Goal: Task Accomplishment & Management: Manage account settings

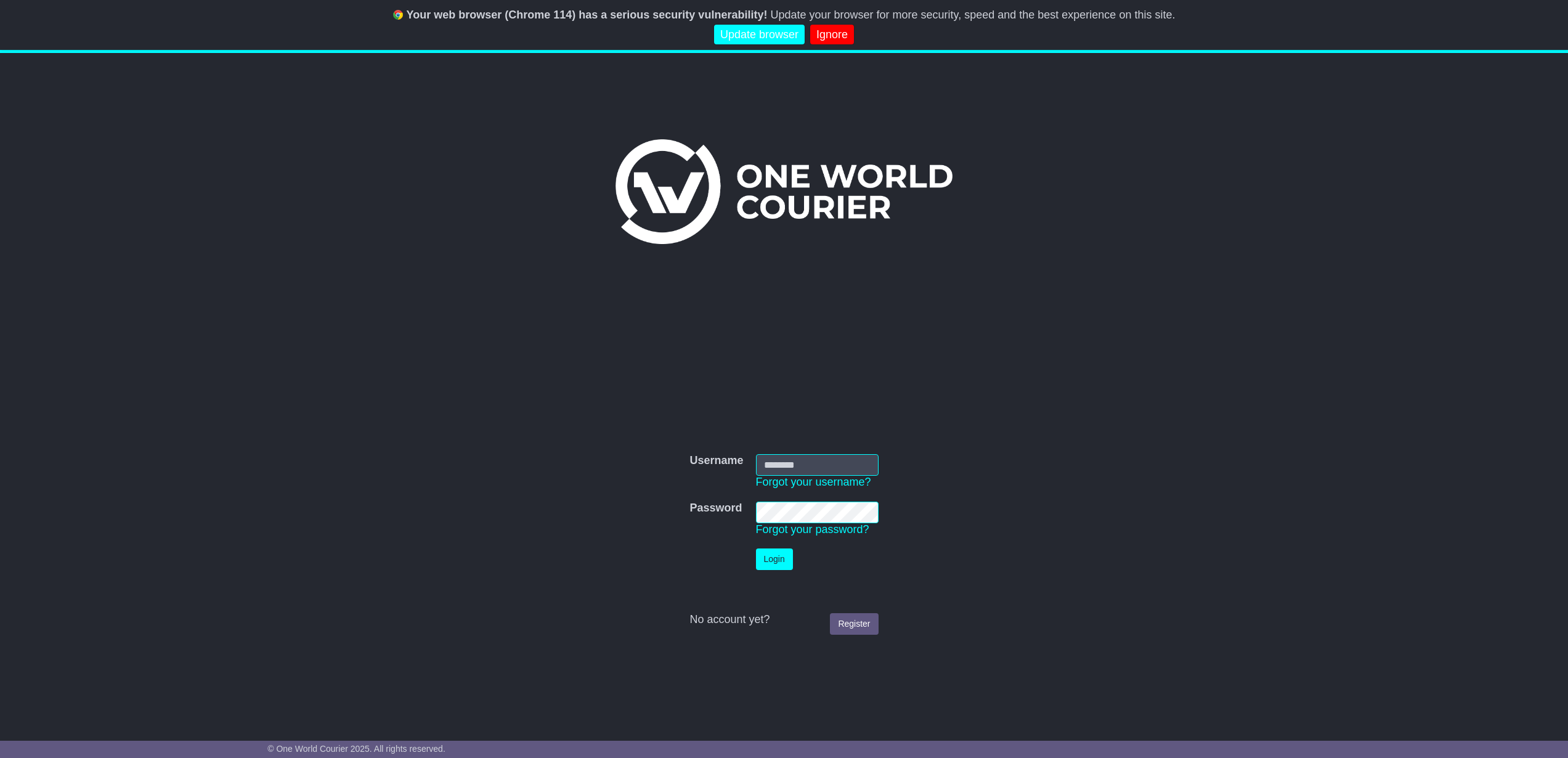
click at [783, 464] on input "Username" at bounding box center [818, 465] width 123 height 22
type input "**********"
drag, startPoint x: 624, startPoint y: 518, endPoint x: 756, endPoint y: 561, distance: 138.8
click at [649, 525] on form "**********" at bounding box center [784, 544] width 619 height 193
click at [771, 567] on button "Login" at bounding box center [775, 559] width 37 height 22
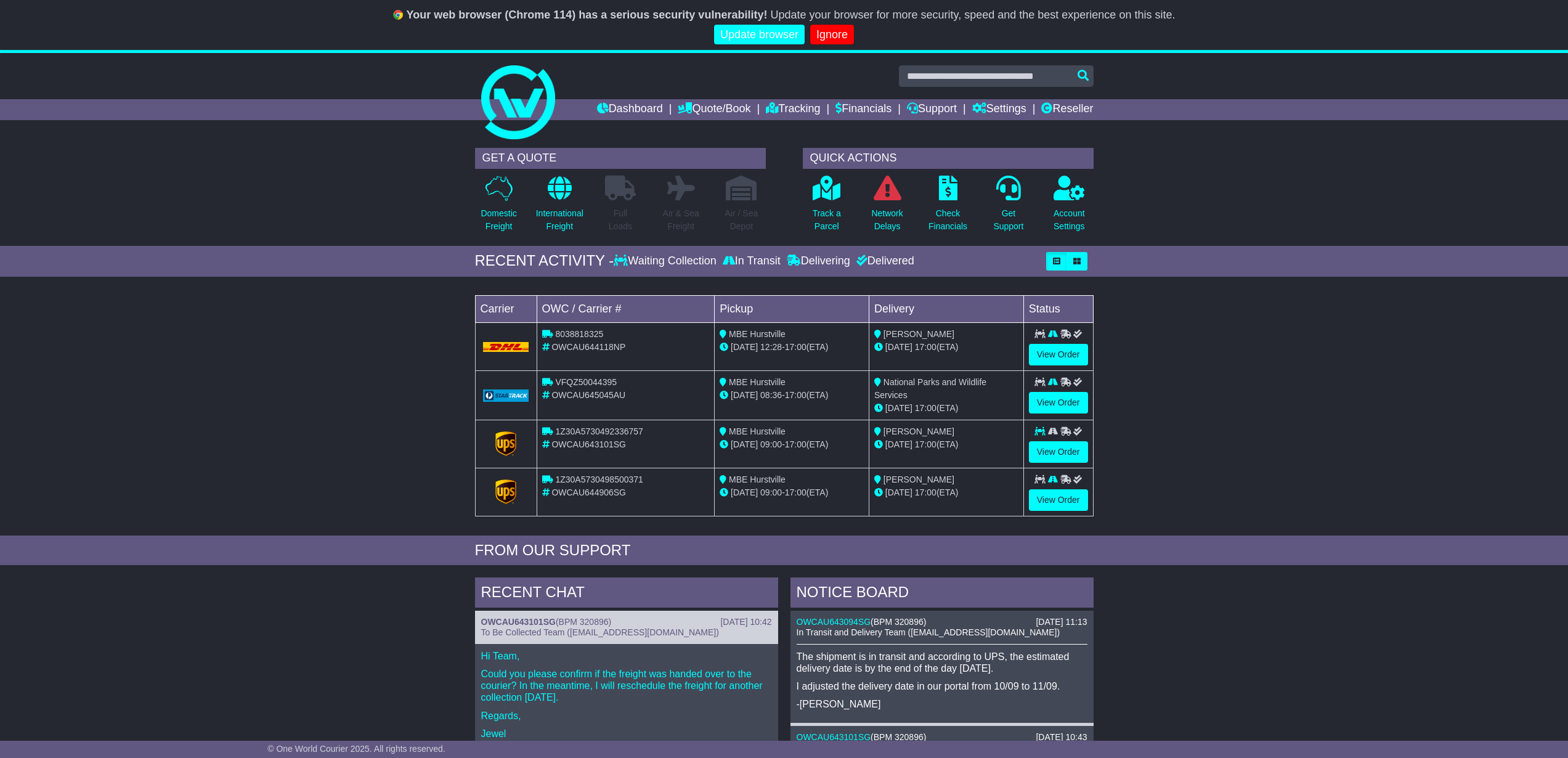
click at [211, 349] on div "Loading... No bookings found Carrier OWC / Carrier # Pickup Delivery Status 803…" at bounding box center [784, 409] width 1568 height 253
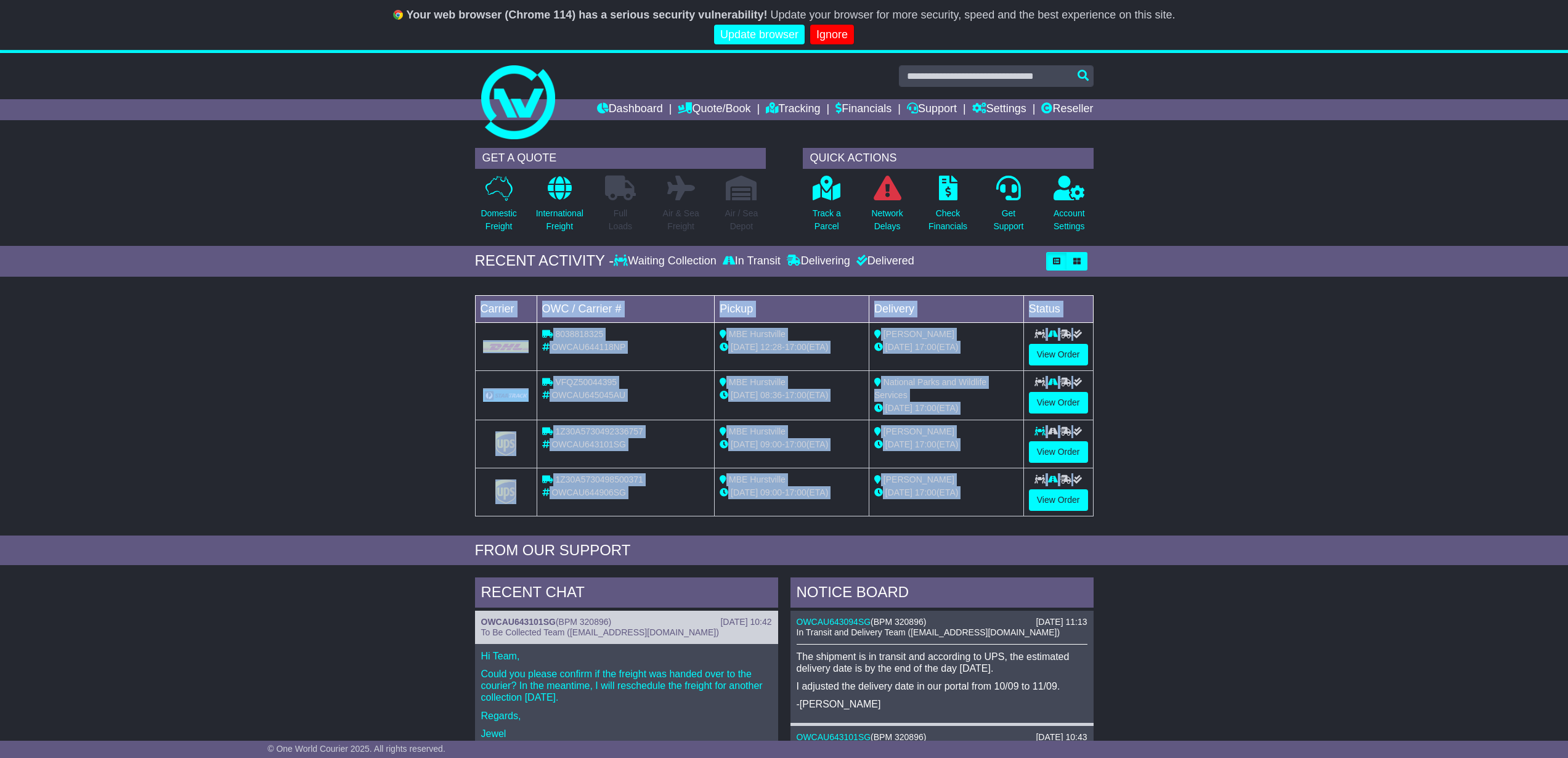
drag, startPoint x: 345, startPoint y: 301, endPoint x: 749, endPoint y: 537, distance: 467.9
click at [749, 537] on div "GET A QUOTE Domestic Freight International Freight Full Loads Air & Sea Freight" at bounding box center [784, 623] width 1568 height 962
drag, startPoint x: 1182, startPoint y: 501, endPoint x: 843, endPoint y: 612, distance: 356.7
click at [1180, 502] on div "Loading... No bookings found Carrier OWC / Carrier # Pickup Delivery Status 803…" at bounding box center [784, 409] width 1568 height 253
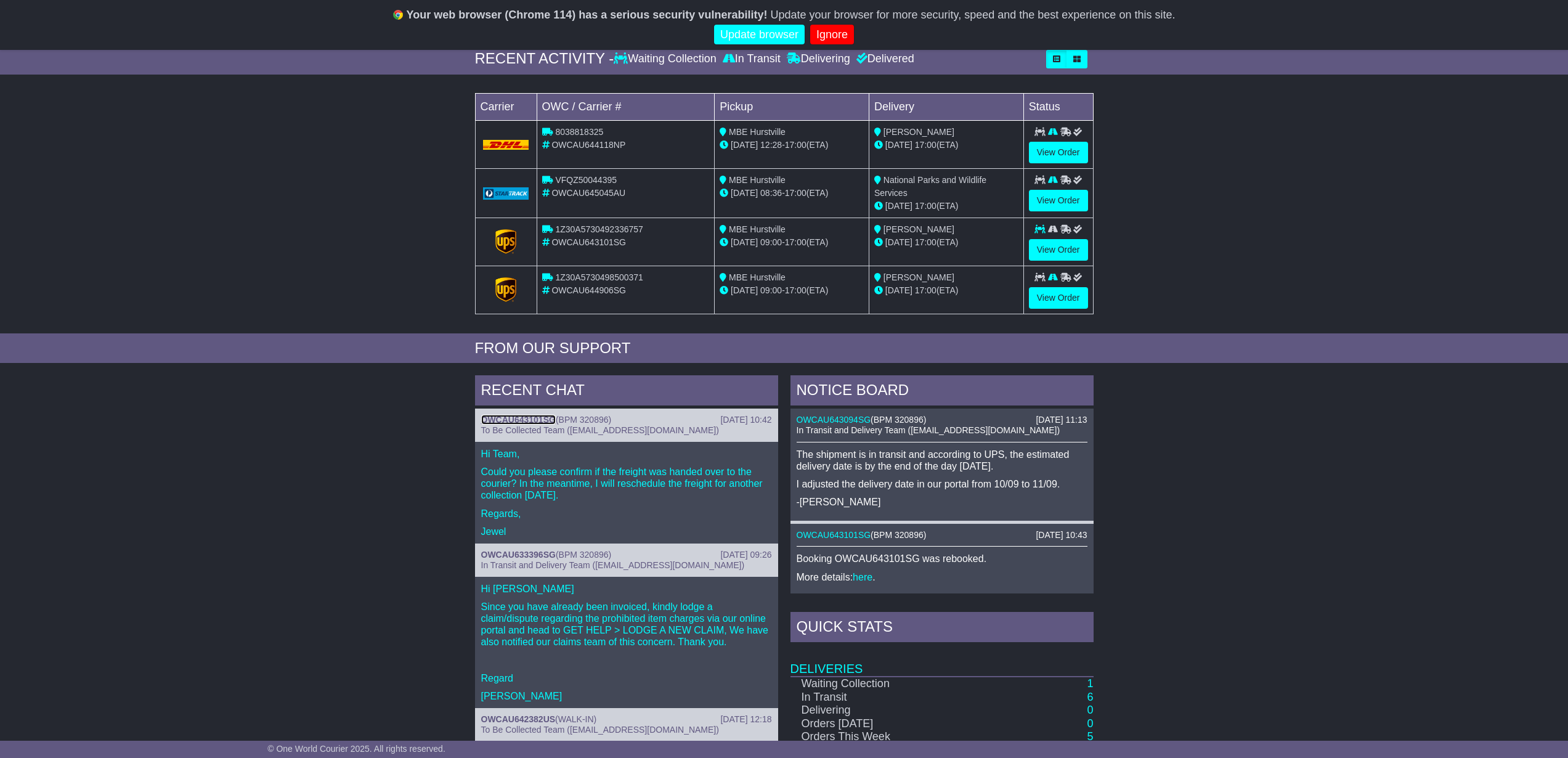
click at [509, 418] on link "OWCAU643101SG" at bounding box center [518, 420] width 75 height 10
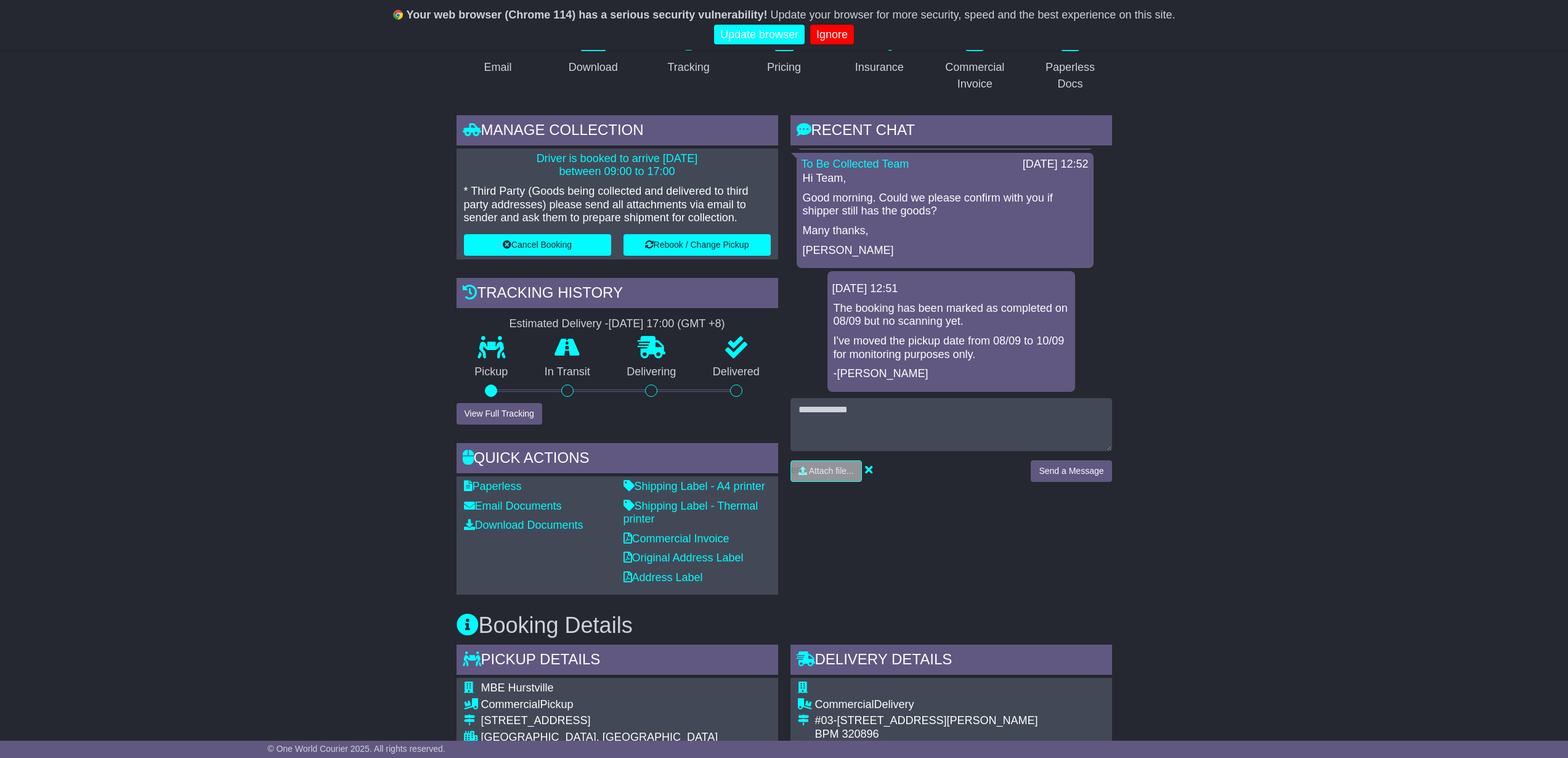
scroll to position [464, 0]
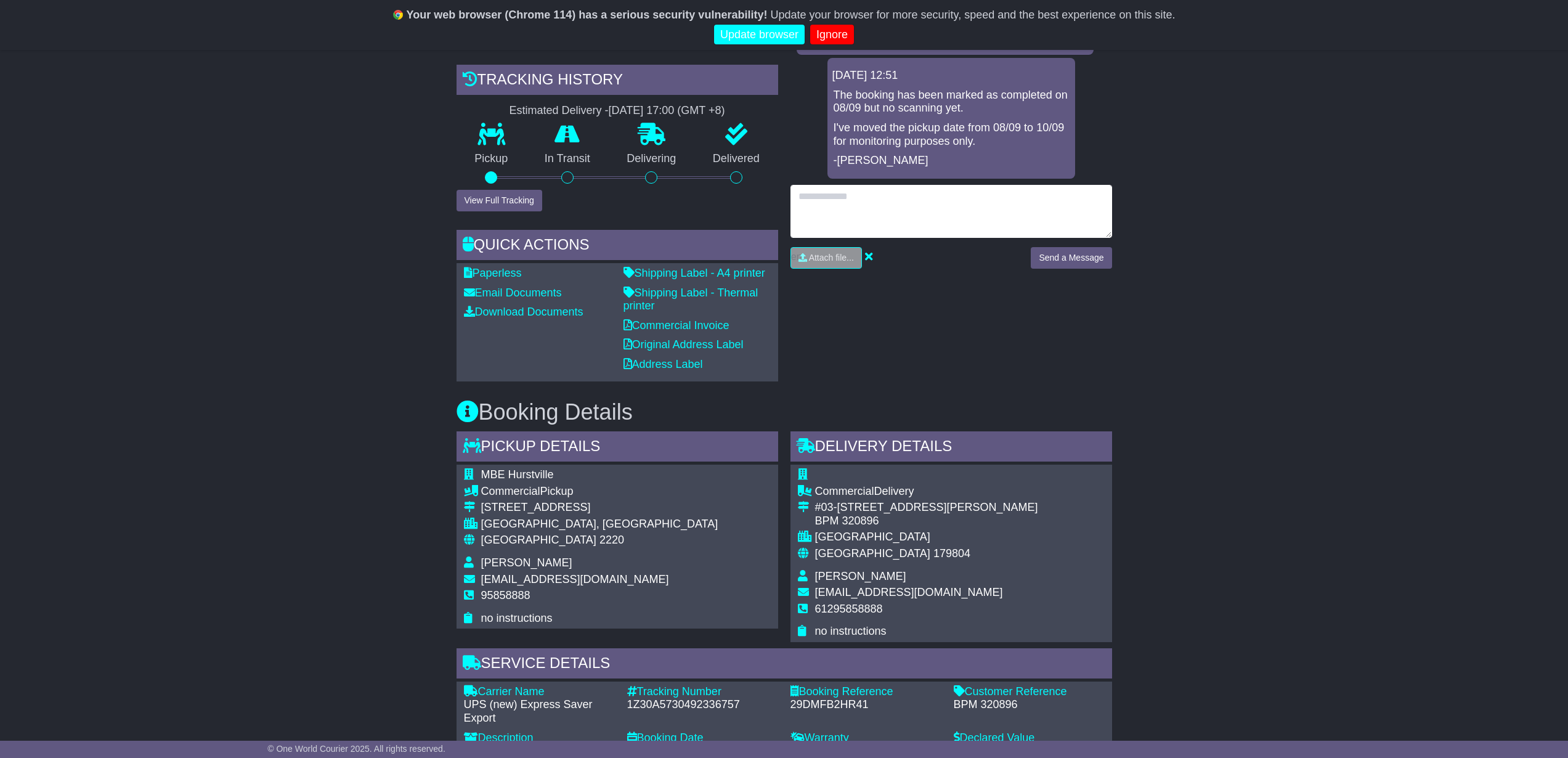
click at [903, 226] on textarea at bounding box center [952, 211] width 322 height 53
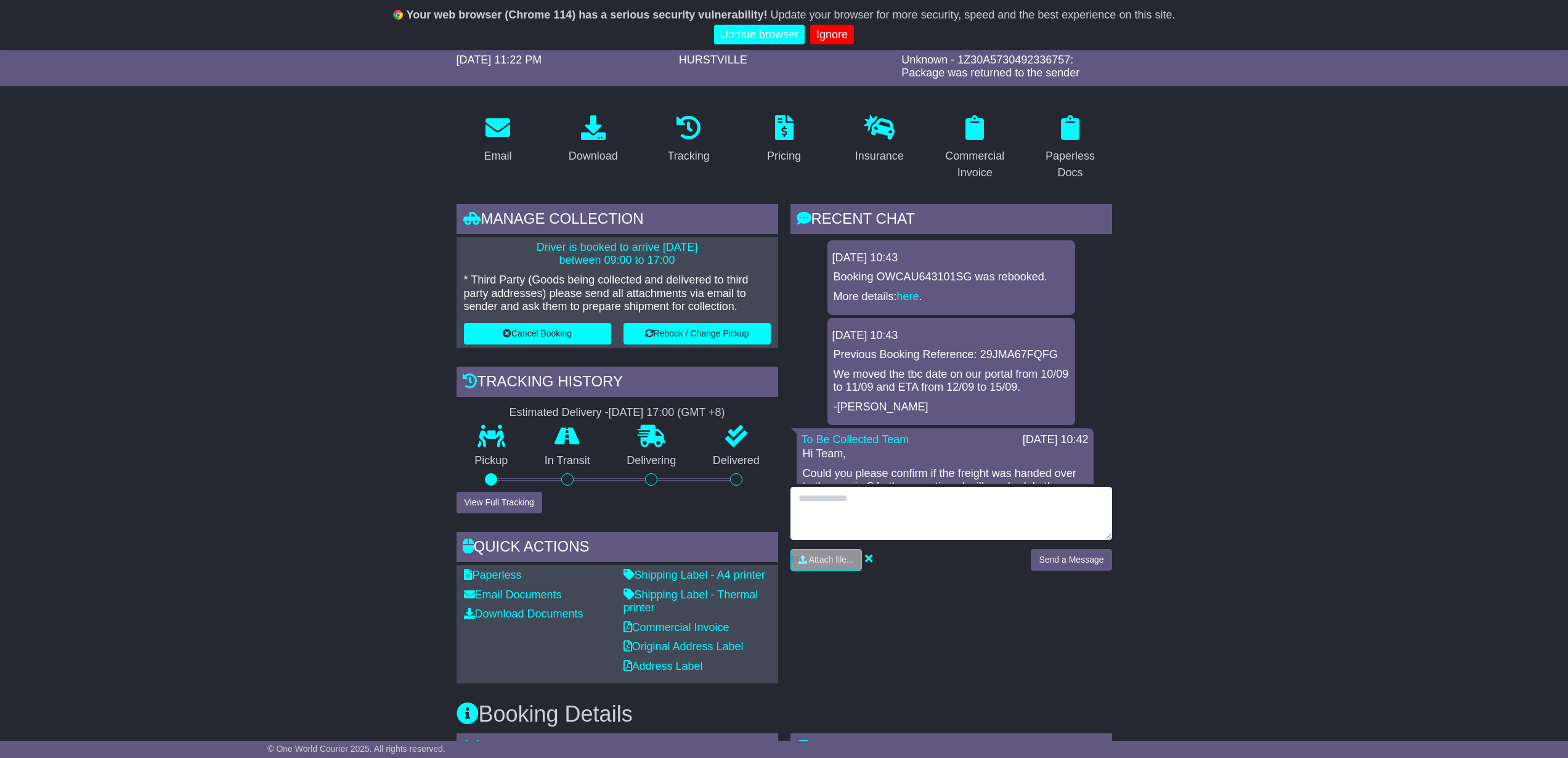
scroll to position [19, 0]
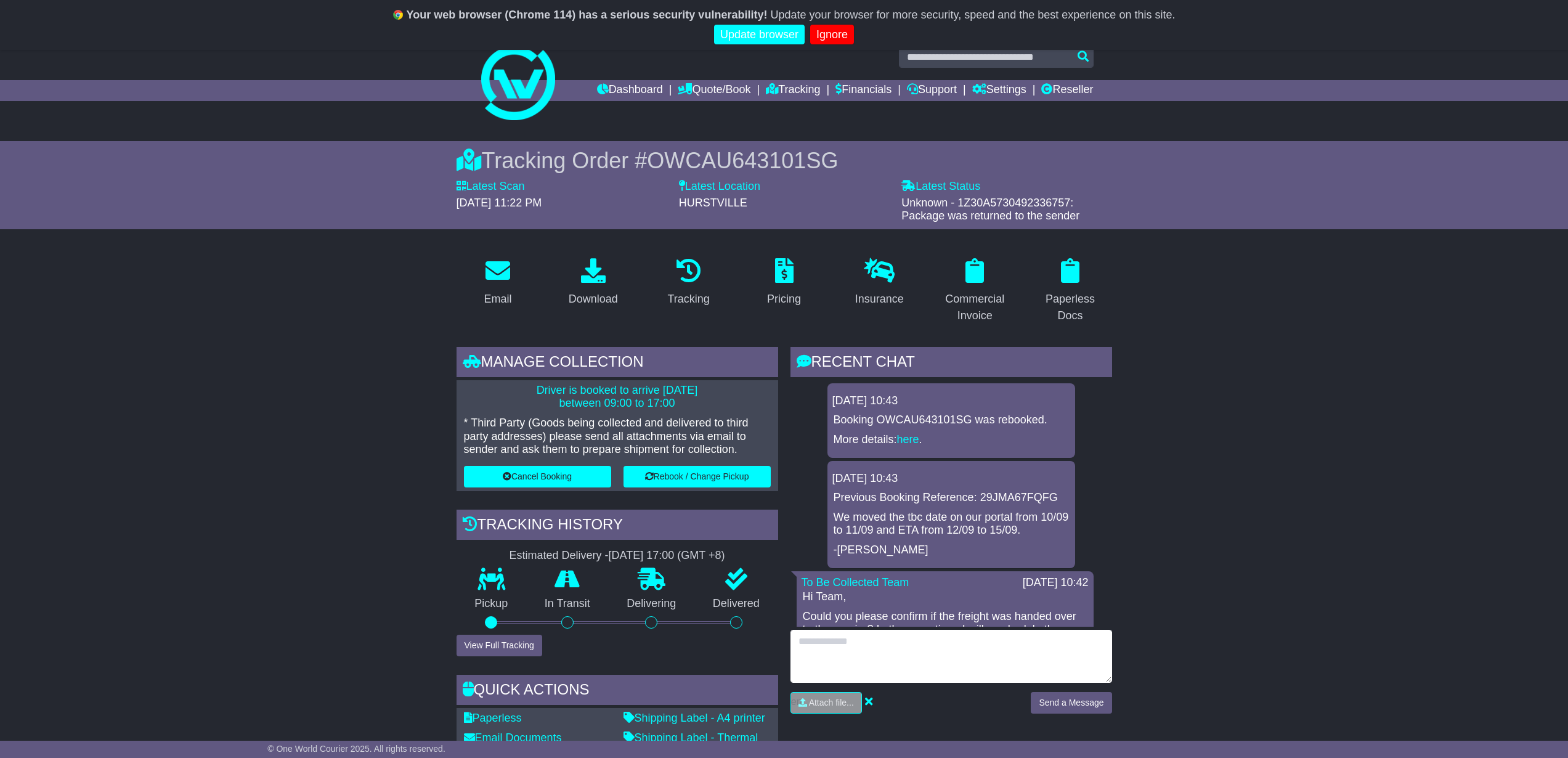
click at [888, 661] on textarea at bounding box center [952, 656] width 322 height 53
click at [1002, 672] on textarea "**********" at bounding box center [952, 656] width 322 height 53
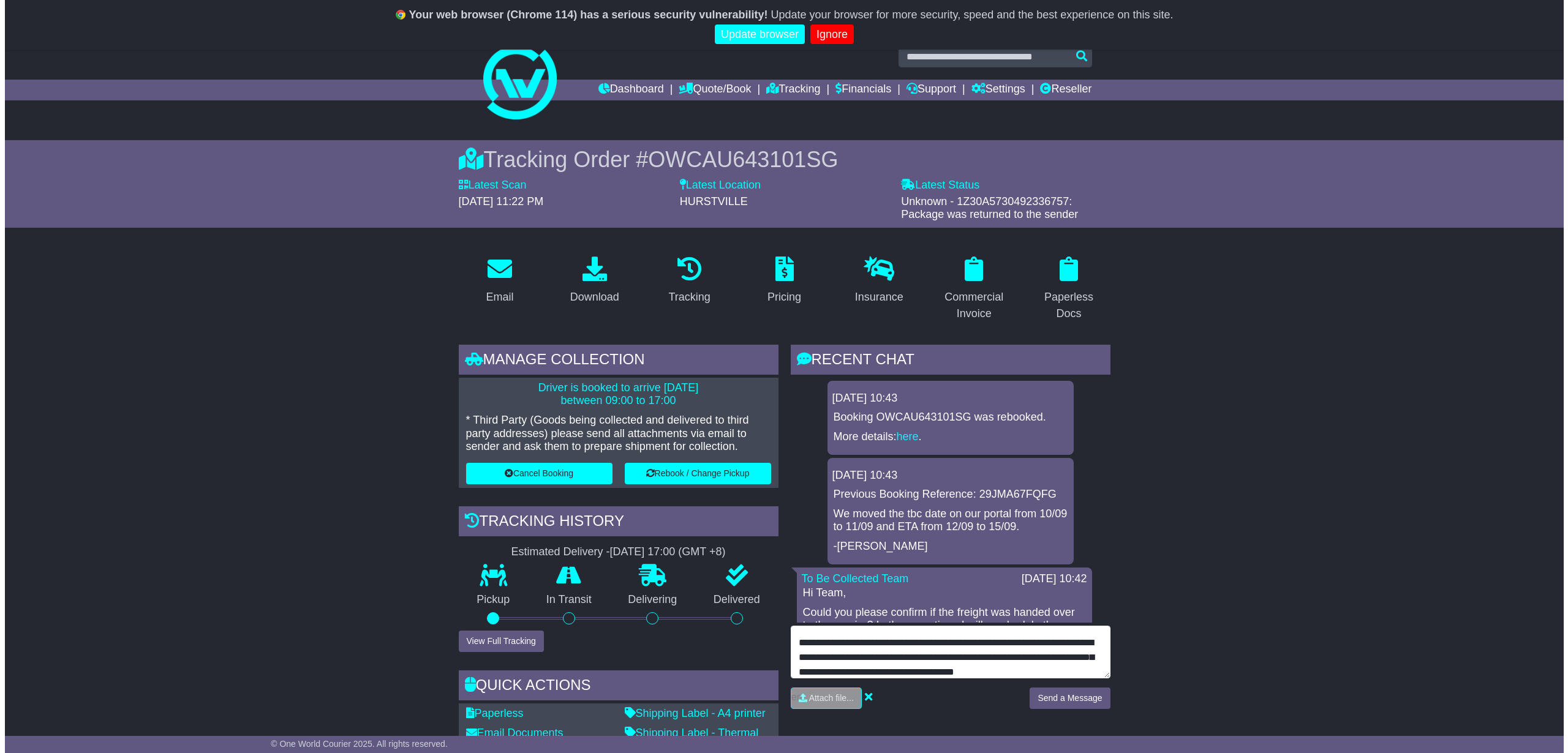
scroll to position [39, 0]
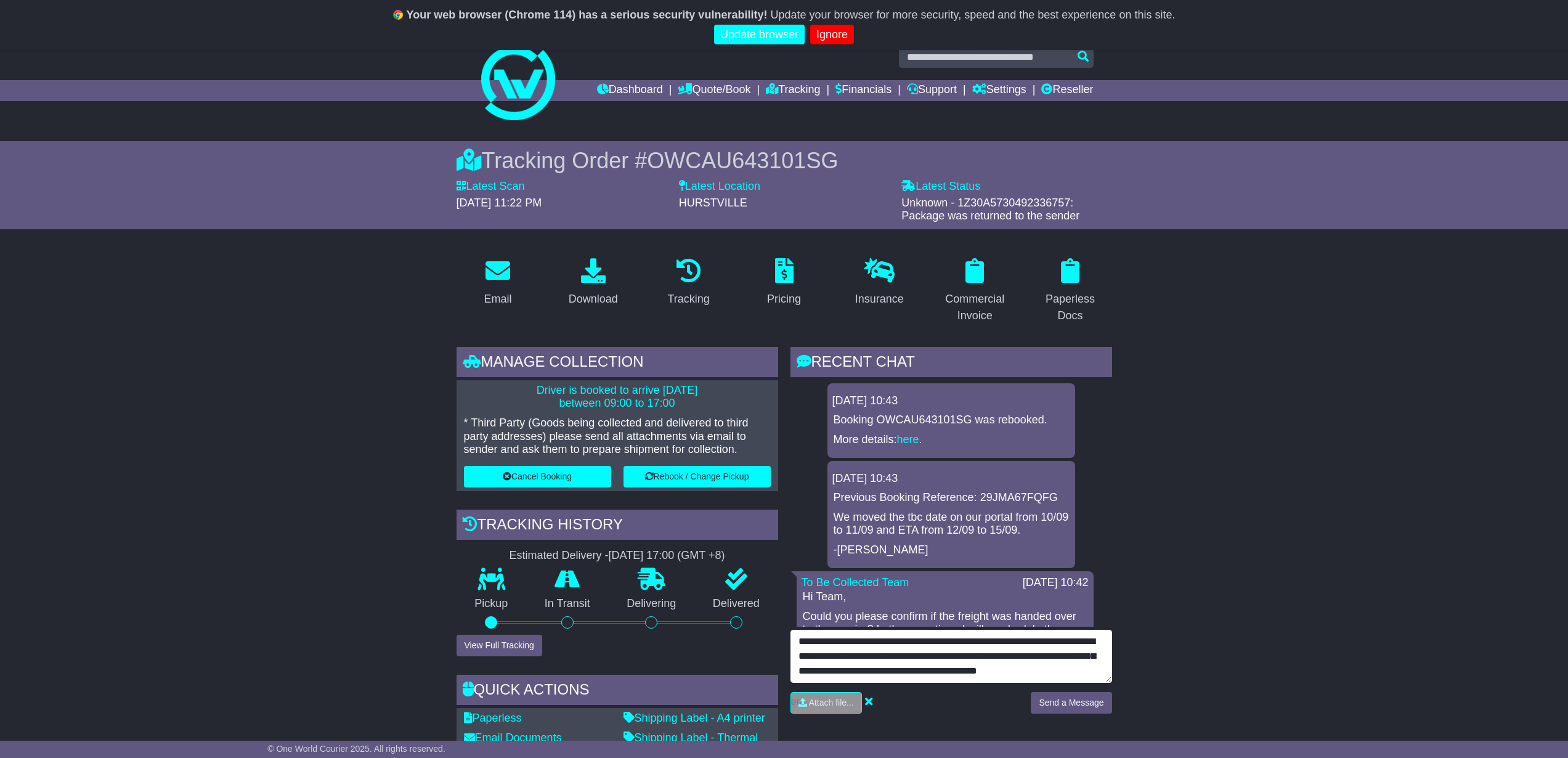
type textarea "**********"
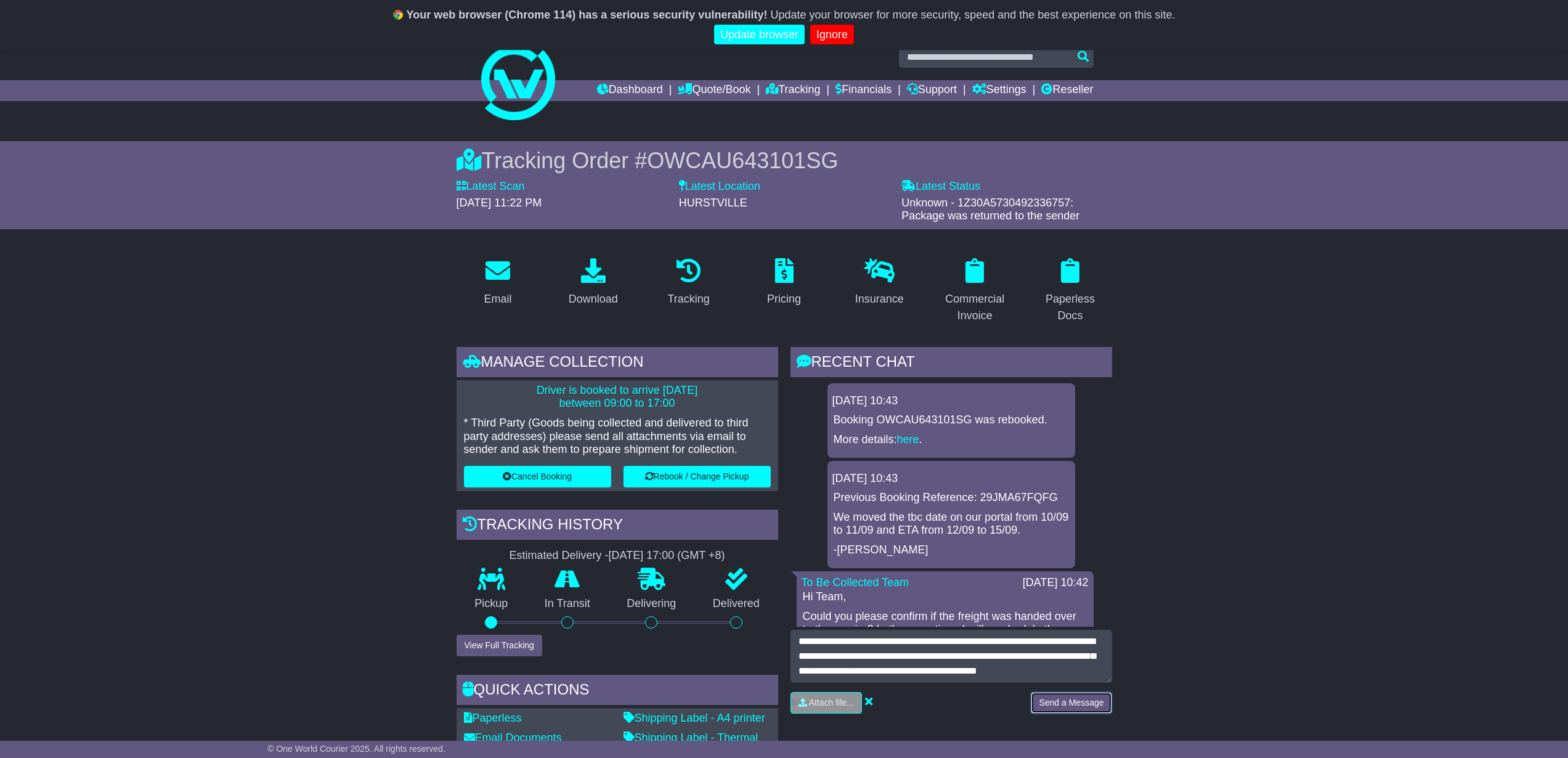
click at [1088, 705] on button "Send a Message" at bounding box center [1072, 703] width 81 height 22
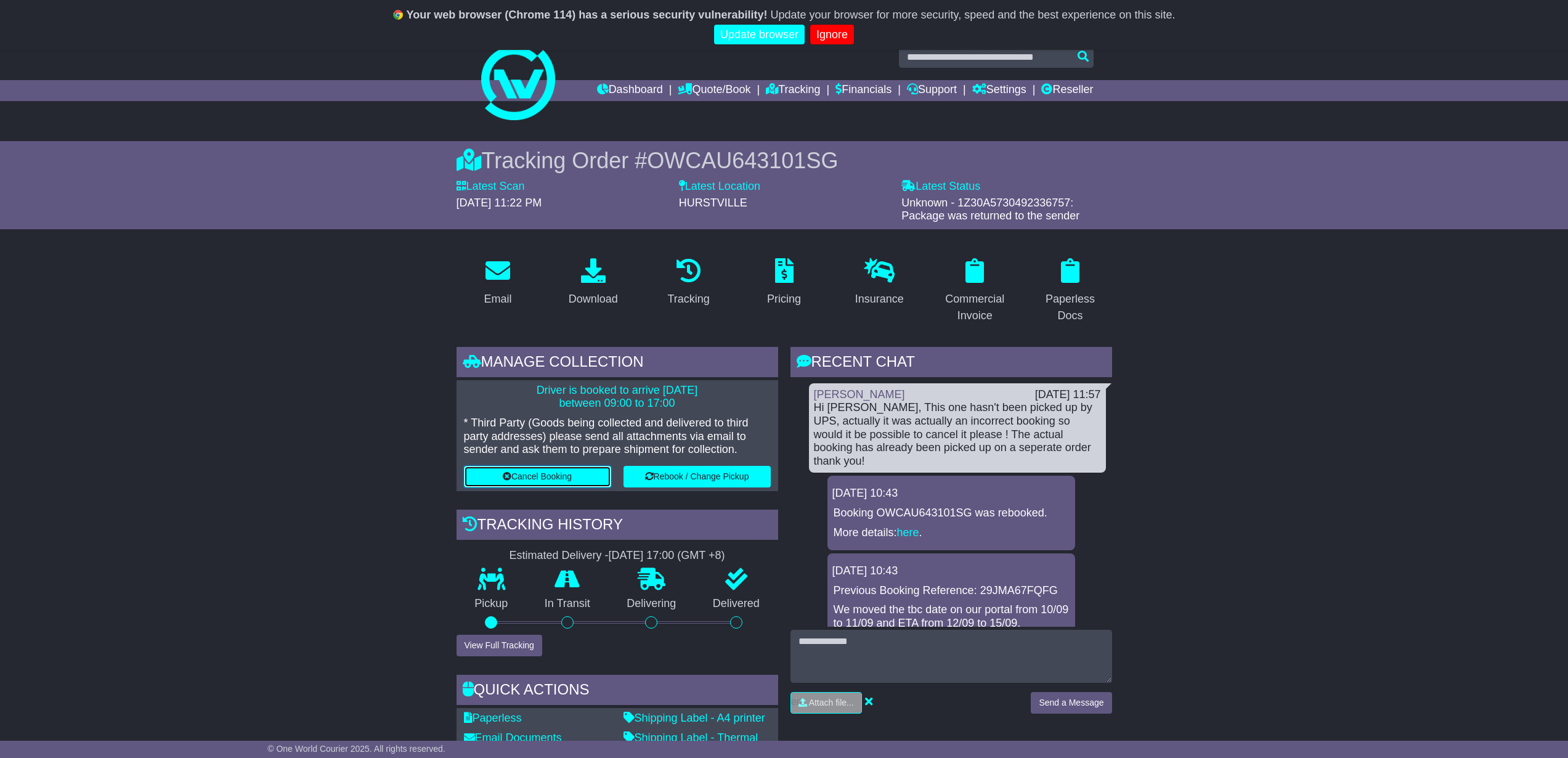
click at [498, 472] on button "Cancel Booking" at bounding box center [537, 477] width 148 height 22
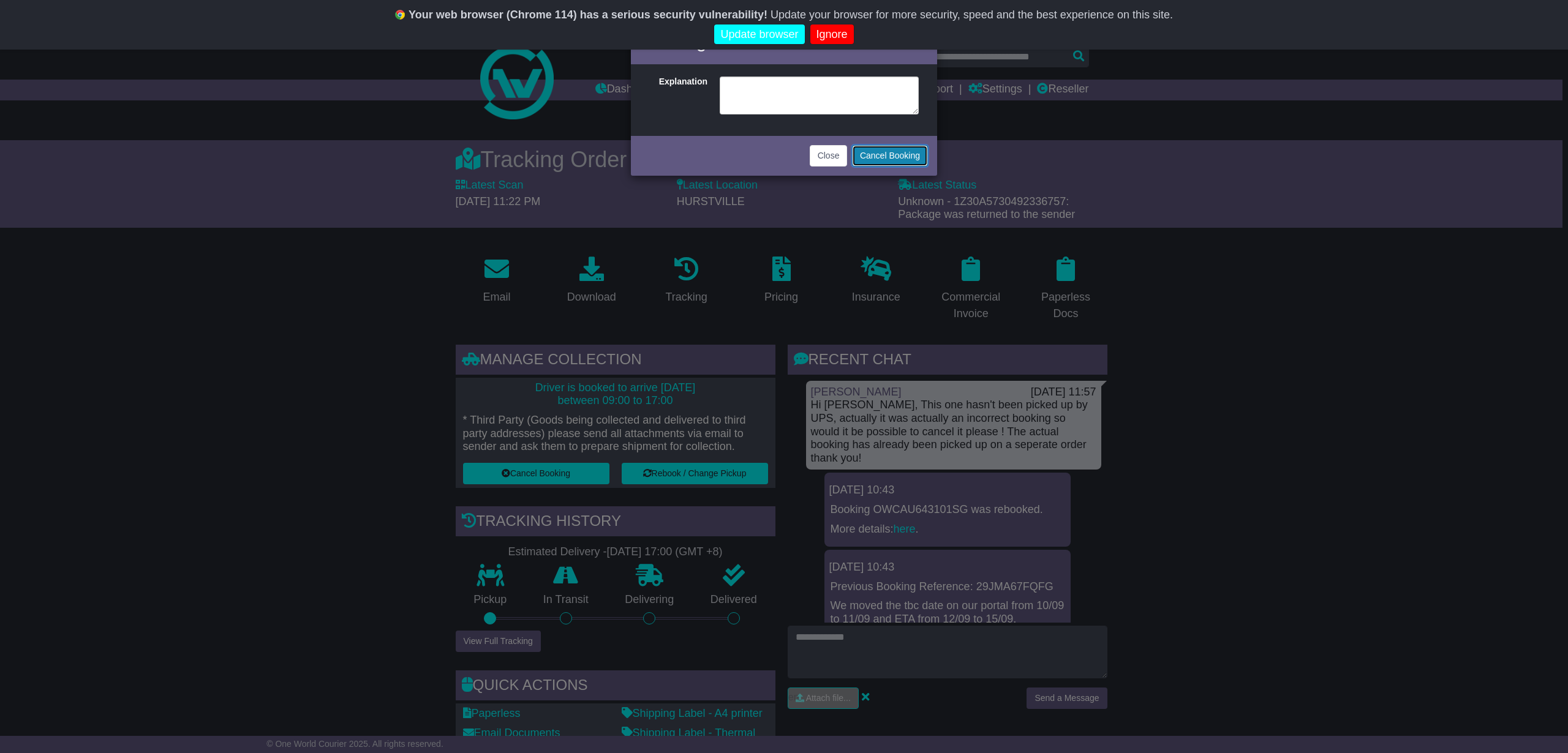
click at [892, 156] on button "Cancel Booking" at bounding box center [890, 156] width 76 height 21
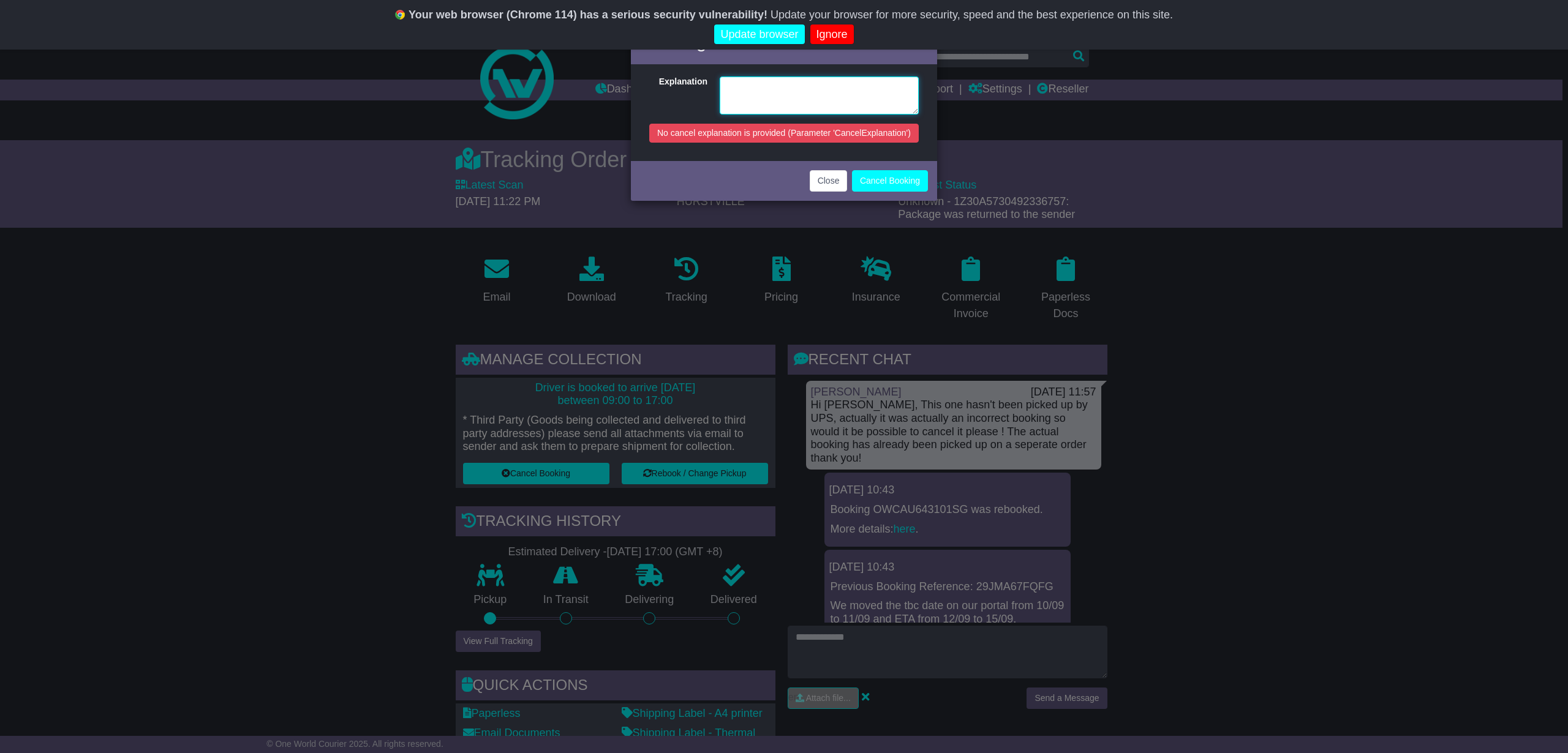
click at [826, 95] on textarea at bounding box center [819, 95] width 199 height 38
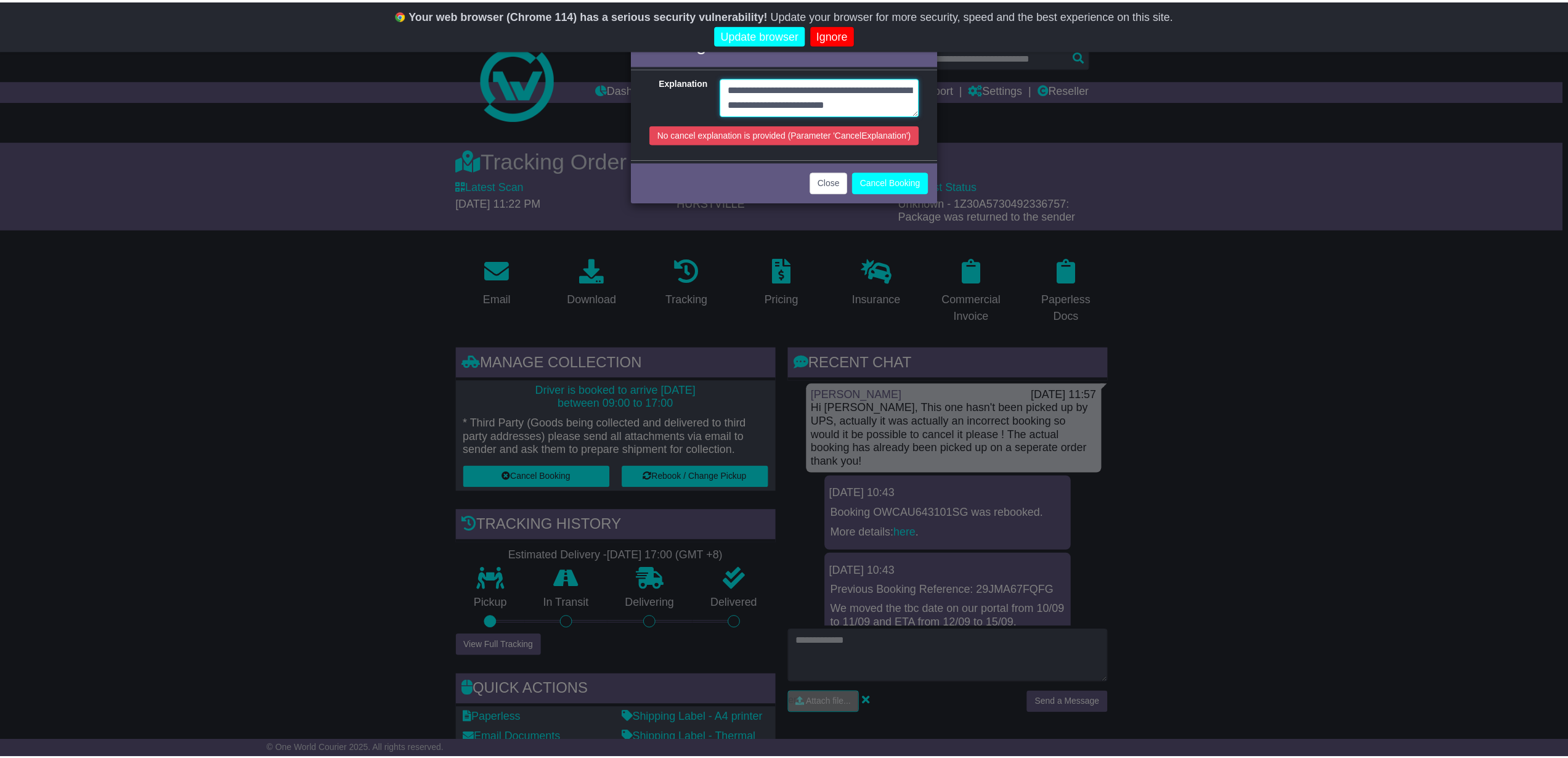
scroll to position [9, 0]
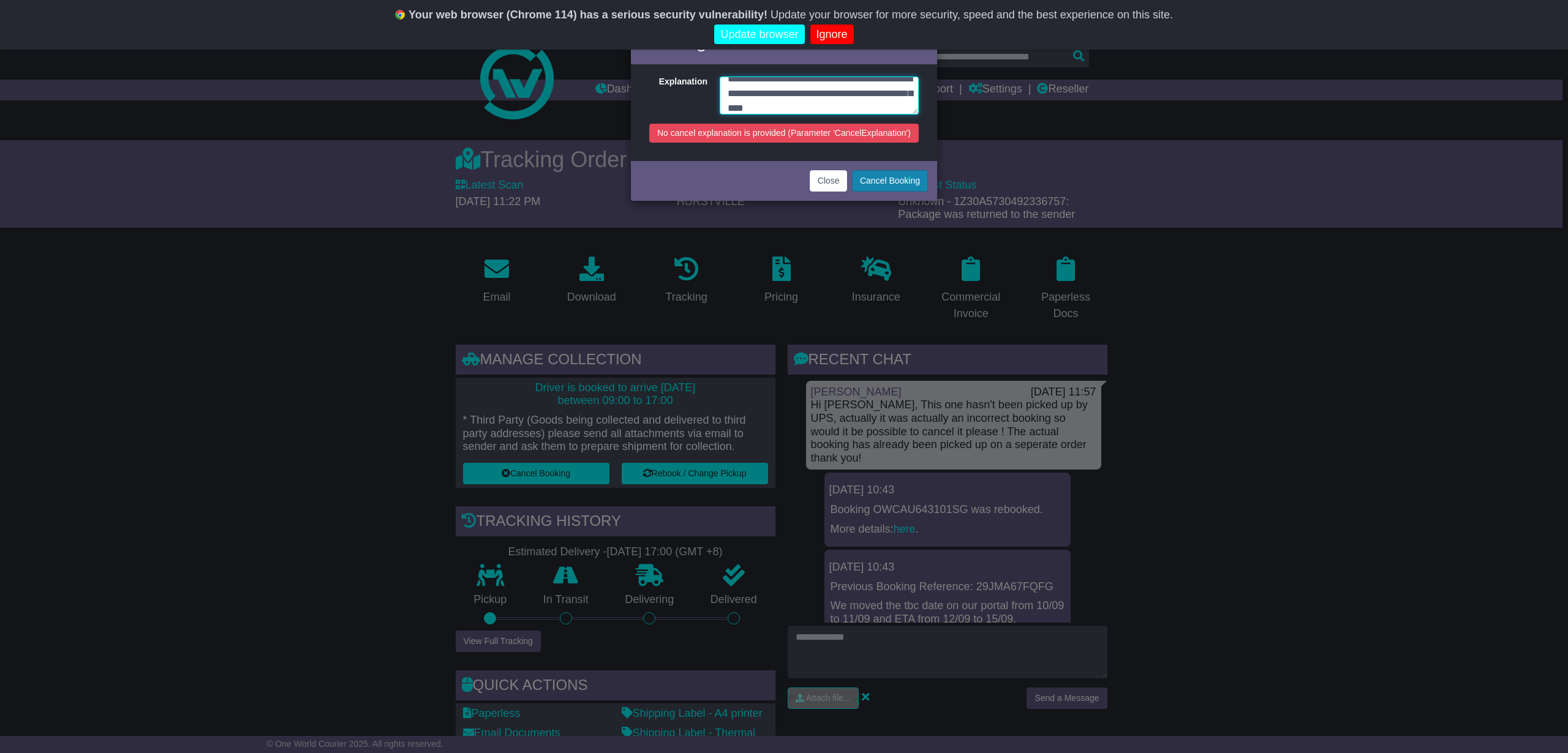
type textarea "**********"
click at [906, 181] on button "Cancel Booking" at bounding box center [890, 181] width 76 height 21
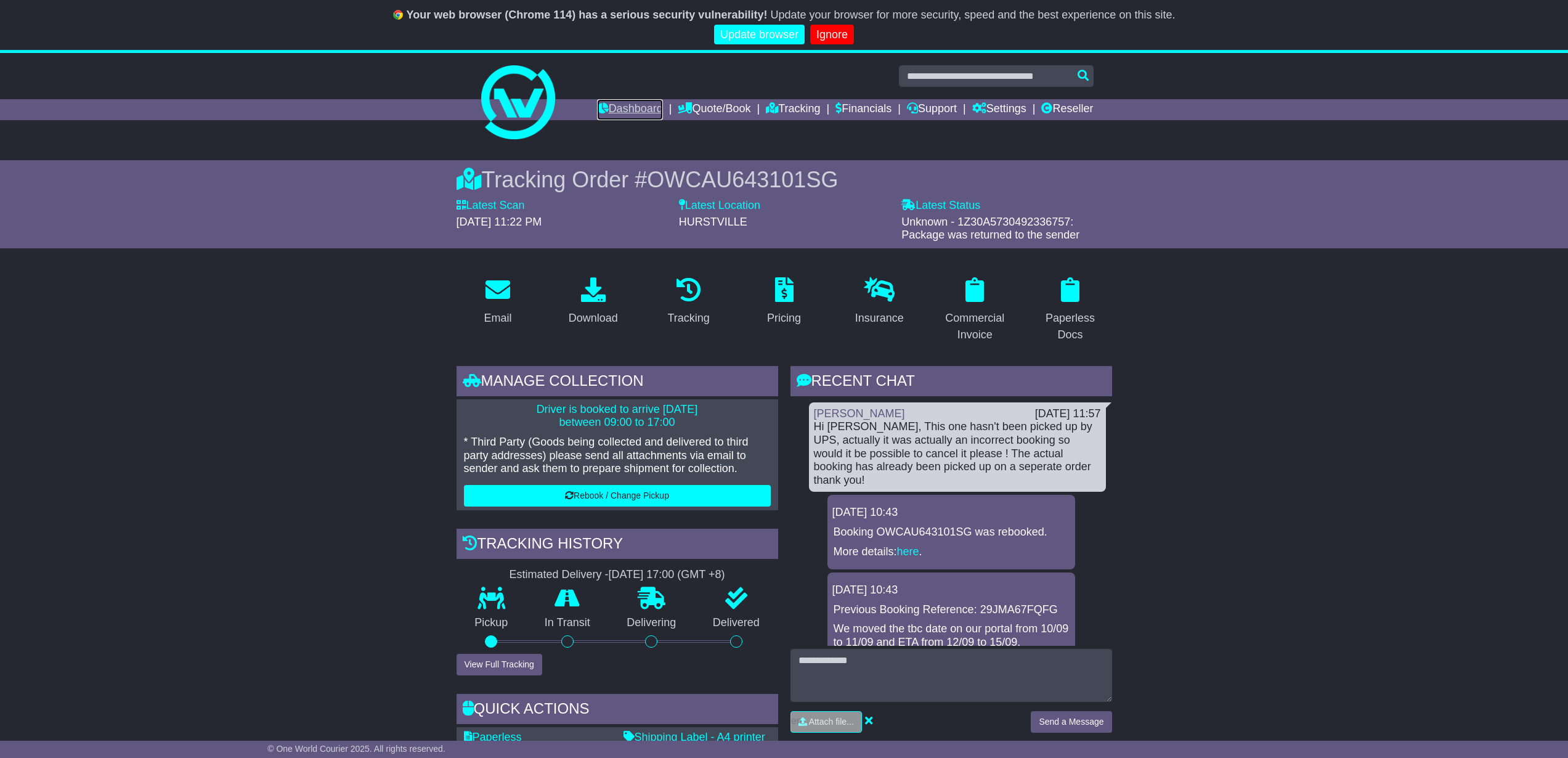
click at [611, 107] on link "Dashboard" at bounding box center [630, 109] width 66 height 21
